Goal: Task Accomplishment & Management: Complete application form

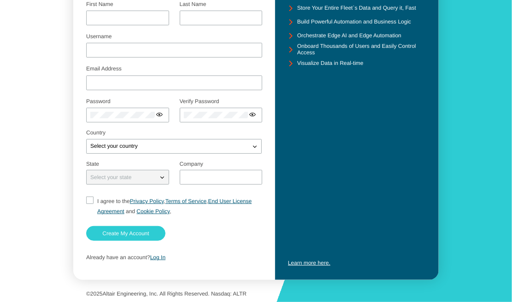
scroll to position [102, 0]
click at [92, 199] on input "I agree to the Privacy Policy , Terms of Service , End User License Agreement a…" at bounding box center [89, 206] width 6 height 20
checkbox input "true"
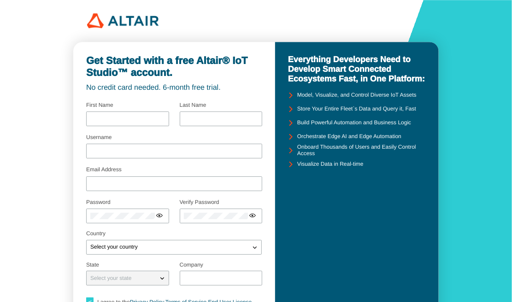
scroll to position [0, 0]
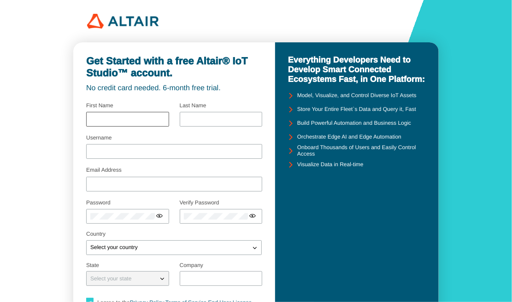
click at [146, 124] on div at bounding box center [127, 119] width 83 height 15
type input "Supakorn"
click at [178, 122] on div at bounding box center [174, 115] width 176 height 33
click at [180, 121] on div at bounding box center [221, 119] width 83 height 15
type input "Kajornkiatnukul"
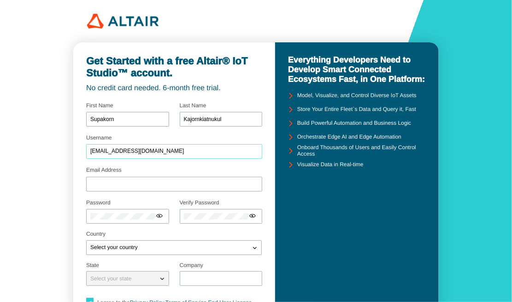
click at [90, 155] on input "Supakorn.kaj@gmail.com" at bounding box center [174, 151] width 168 height 6
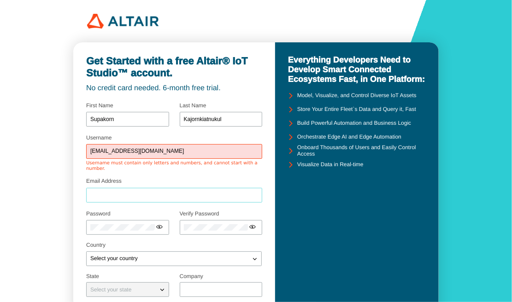
click at [107, 192] on input "Email Address" at bounding box center [174, 195] width 168 height 6
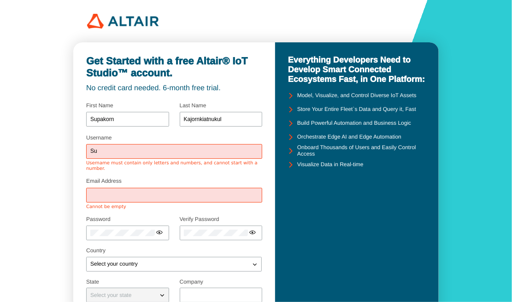
type input "S"
click at [105, 155] on input "Tomsszaza" at bounding box center [174, 151] width 168 height 6
type input "Tomsszaza"
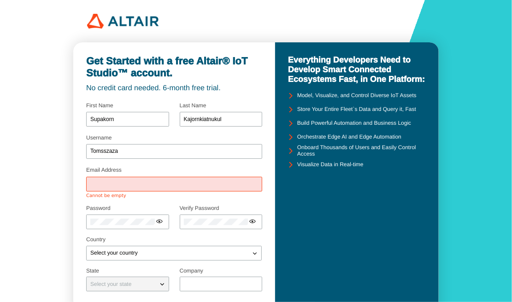
click at [65, 188] on div "Get Started with a free Altair® IoT Studio™ account. No credit card needed. 6-m…" at bounding box center [256, 205] width 512 height 410
click at [106, 178] on div at bounding box center [174, 184] width 176 height 15
click at [113, 182] on input "Email Address" at bounding box center [174, 184] width 168 height 6
type input "Supakorn.kaj@gmail.com"
click at [89, 216] on div at bounding box center [127, 222] width 83 height 15
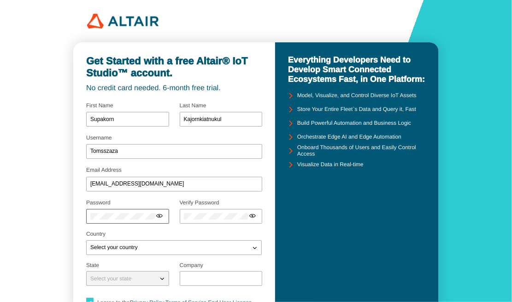
click at [120, 221] on div at bounding box center [127, 216] width 83 height 15
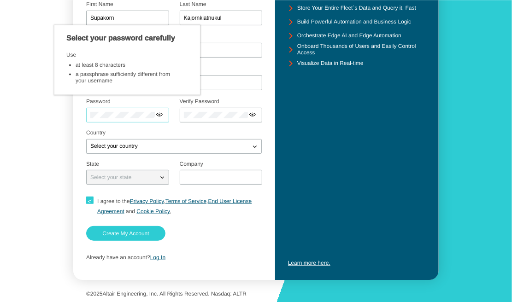
scroll to position [102, 0]
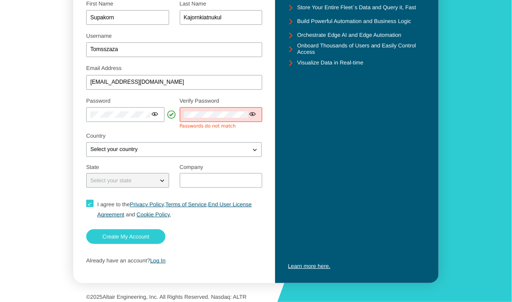
click at [207, 110] on div at bounding box center [221, 114] width 83 height 15
click at [161, 152] on div "Select your country" at bounding box center [174, 149] width 176 height 15
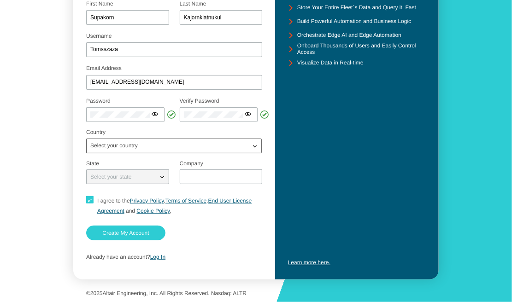
click at [171, 147] on div "Select your country" at bounding box center [169, 146] width 164 height 9
type input "Tha"
click at [134, 181] on div "Tha iland" at bounding box center [174, 177] width 174 height 15
click at [135, 179] on p "Select your state" at bounding box center [111, 177] width 48 height 6
click at [154, 179] on div "Select your state" at bounding box center [122, 176] width 71 height 9
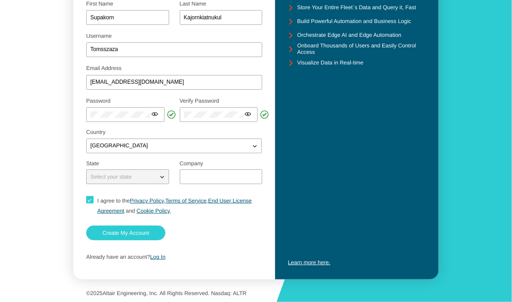
click at [154, 171] on div "Select your state" at bounding box center [127, 177] width 83 height 15
click at [154, 177] on div "Select your state" at bounding box center [122, 176] width 71 height 9
click at [197, 176] on input "text" at bounding box center [221, 177] width 75 height 6
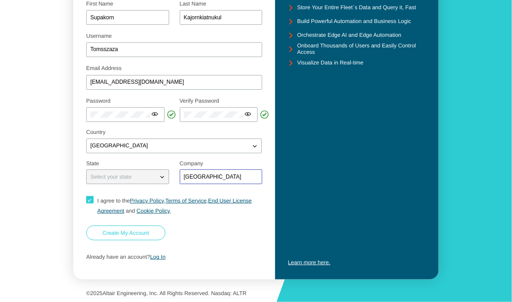
type input "Chulalongkorn University"
click at [0, 0] on slot "Create My Account" at bounding box center [0, 0] width 0 height 0
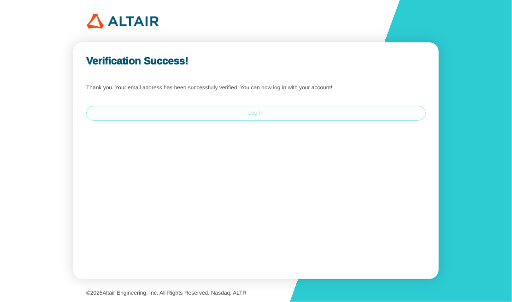
click at [237, 116] on paper-button "Log In" at bounding box center [256, 113] width 340 height 15
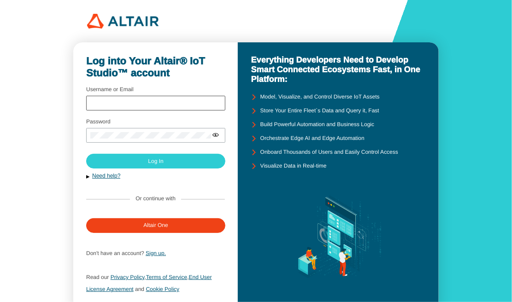
click at [149, 109] on div at bounding box center [155, 103] width 139 height 15
click at [153, 106] on input "Username or Email" at bounding box center [155, 103] width 131 height 6
type input "Tomsszaza"
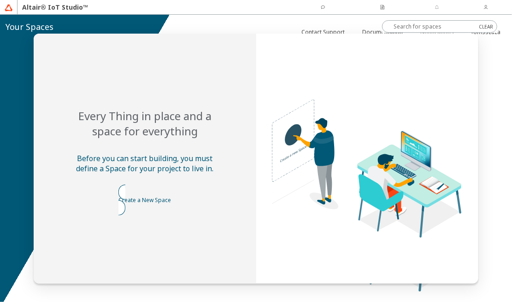
click at [0, 0] on slot "Create a New Space" at bounding box center [0, 0] width 0 height 0
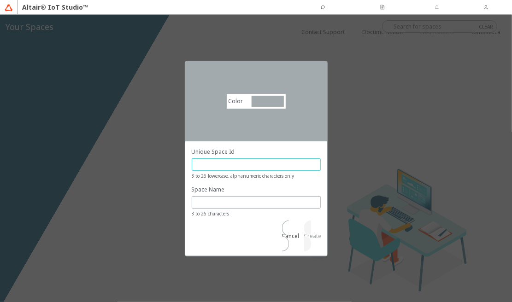
click at [229, 169] on input "text" at bounding box center [256, 165] width 121 height 8
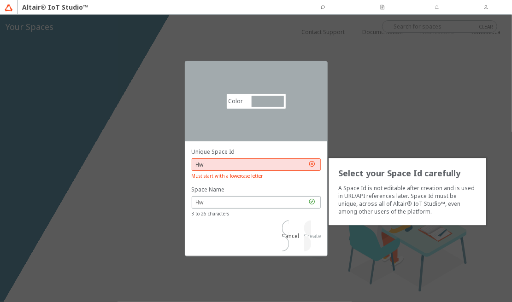
type input "H"
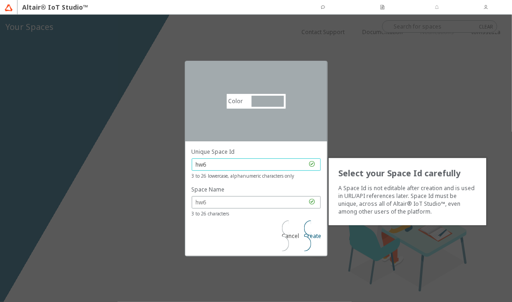
type input "hw6"
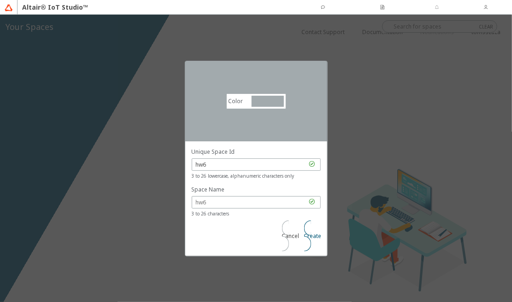
click at [0, 0] on slot "Create" at bounding box center [0, 0] width 0 height 0
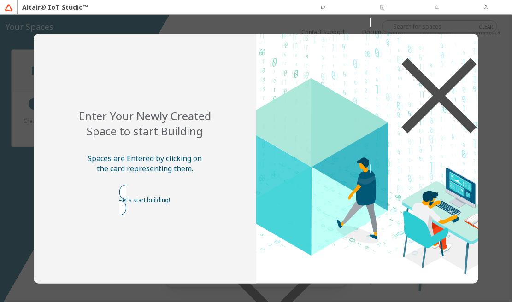
click at [0, 0] on slot "Let's start building!" at bounding box center [0, 0] width 0 height 0
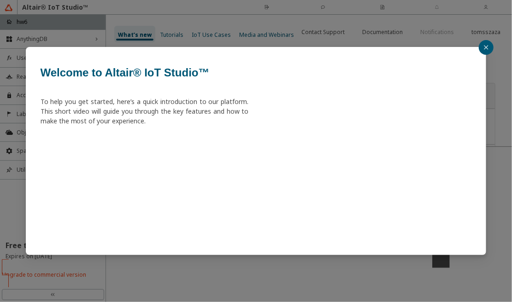
click at [484, 44] on button "button" at bounding box center [486, 47] width 15 height 15
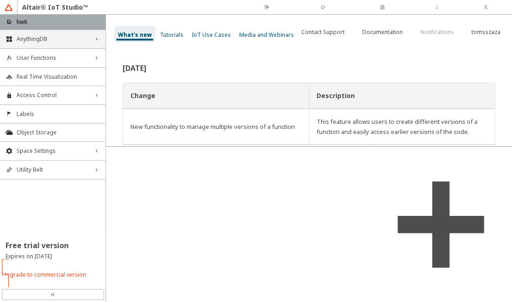
click at [43, 36] on span "AnythingDB" at bounding box center [53, 39] width 72 height 7
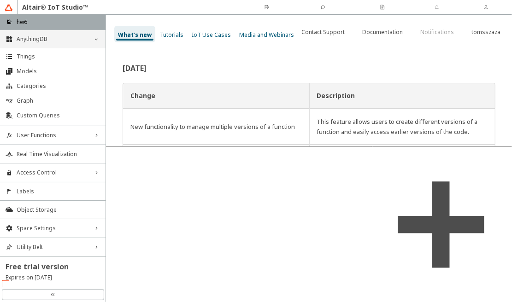
click at [43, 36] on span "AnythingDB" at bounding box center [53, 39] width 72 height 7
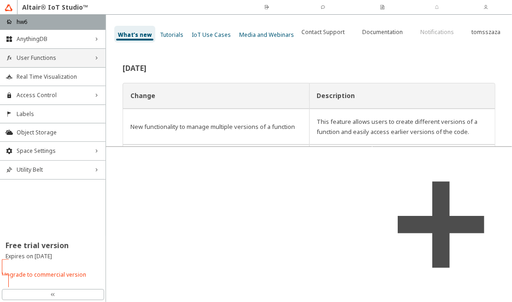
click at [59, 61] on span "User Functions" at bounding box center [53, 57] width 72 height 7
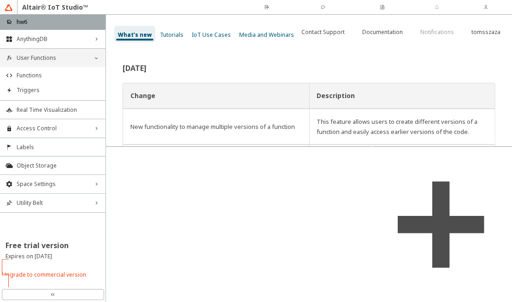
click at [59, 61] on span "User Functions" at bounding box center [53, 57] width 72 height 7
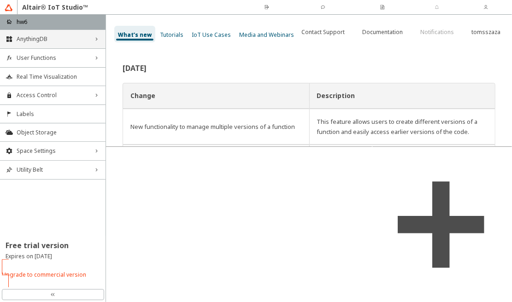
click at [54, 40] on span "AnythingDB" at bounding box center [53, 39] width 72 height 7
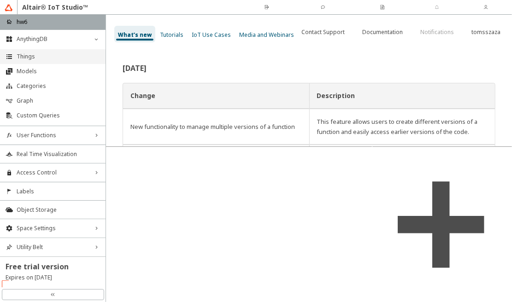
click at [30, 58] on span "Things" at bounding box center [58, 56] width 83 height 7
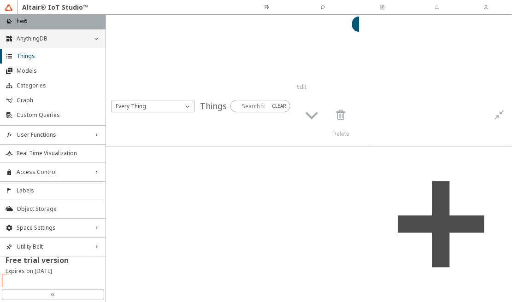
click at [71, 34] on div "AnythingDB down_chevron" at bounding box center [53, 39] width 106 height 18
